Goal: Information Seeking & Learning: Learn about a topic

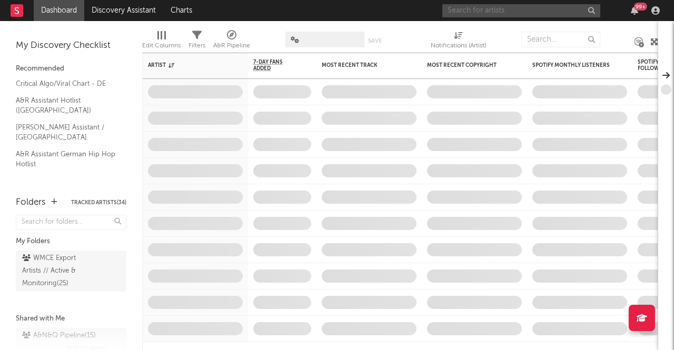
click at [485, 12] on input "text" at bounding box center [521, 10] width 158 height 13
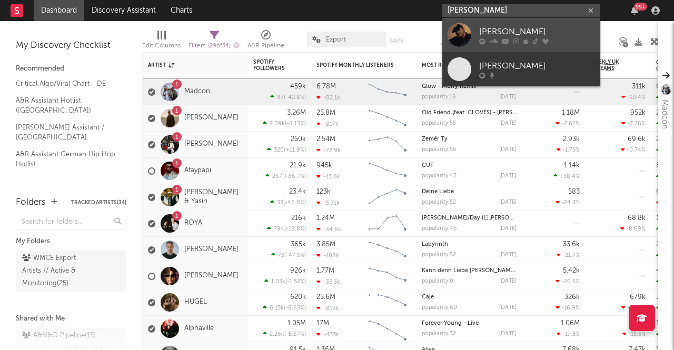
type input "[PERSON_NAME]"
click at [488, 33] on div "[PERSON_NAME]" at bounding box center [537, 31] width 116 height 13
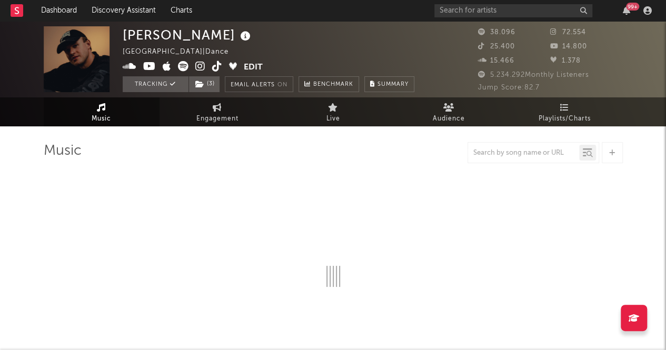
select select "6m"
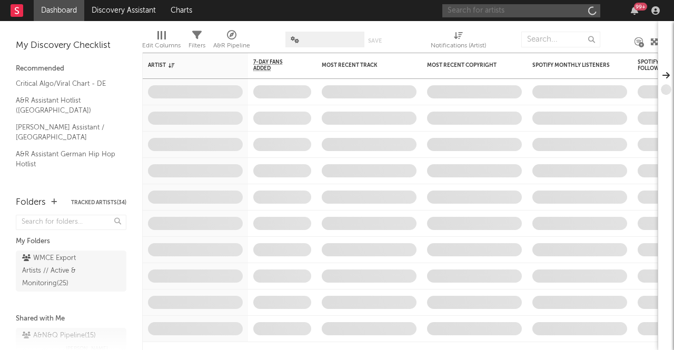
click at [555, 10] on input "text" at bounding box center [521, 10] width 158 height 13
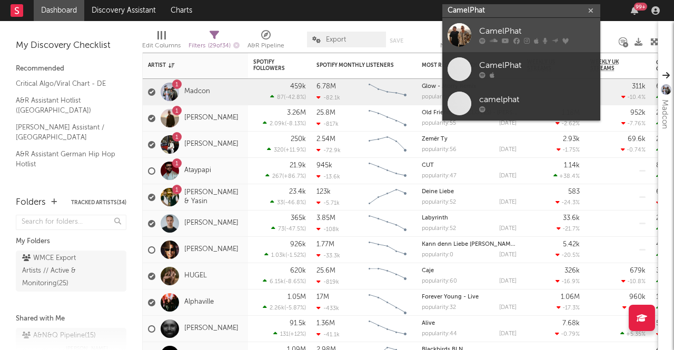
type input "CamelPhat"
click at [550, 24] on link "CamelPhat" at bounding box center [521, 35] width 158 height 34
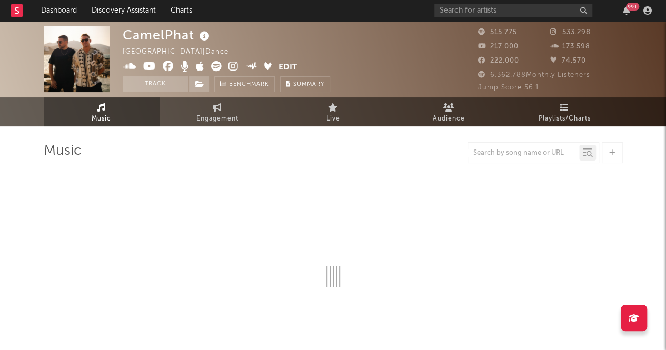
select select "6m"
